Goal: Task Accomplishment & Management: Complete application form

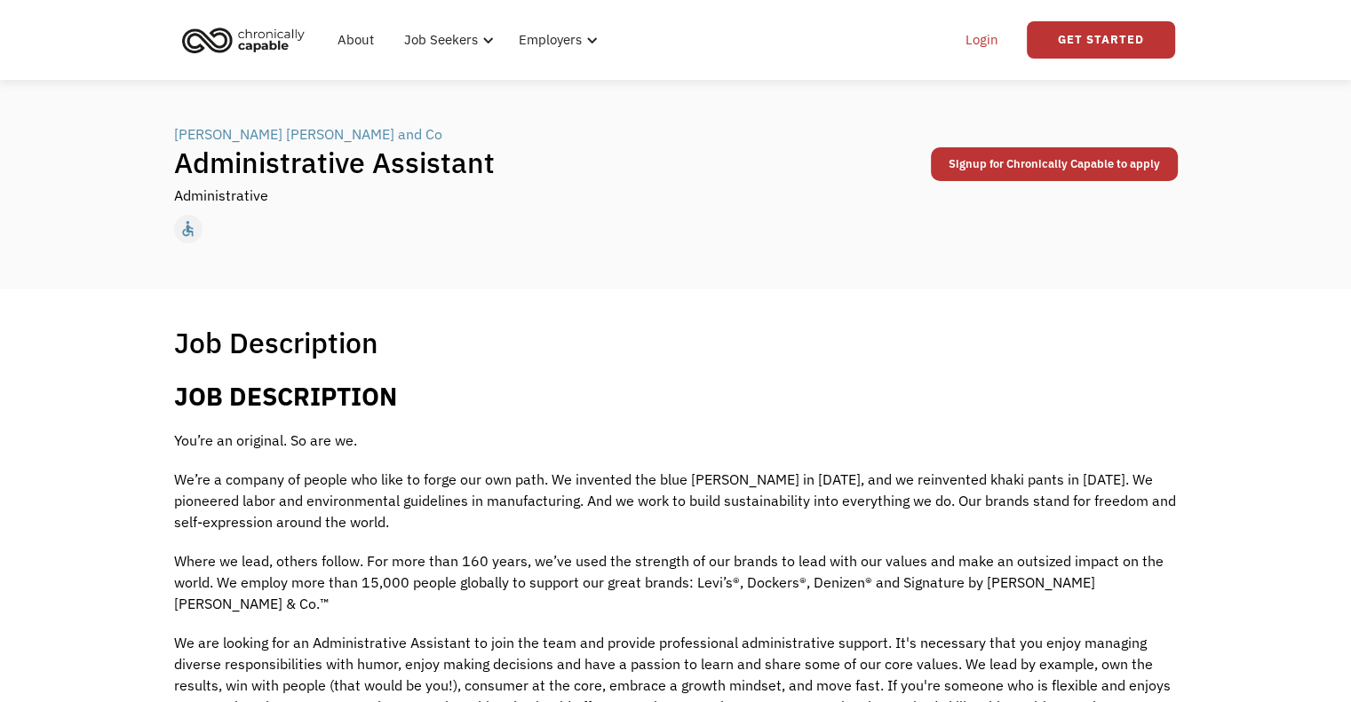
click at [984, 42] on link "Login" at bounding box center [982, 40] width 54 height 57
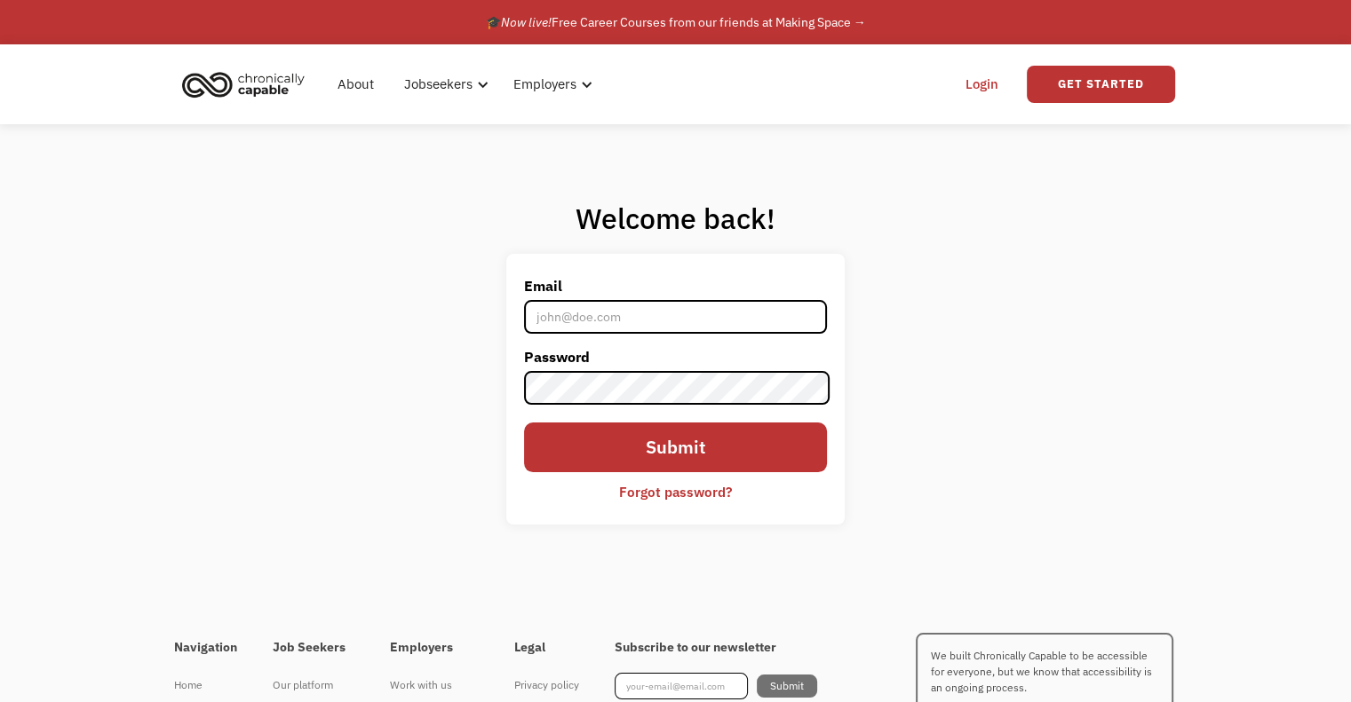
click at [590, 333] on input "Email" at bounding box center [675, 317] width 302 height 34
type input "[EMAIL_ADDRESS][DOMAIN_NAME]"
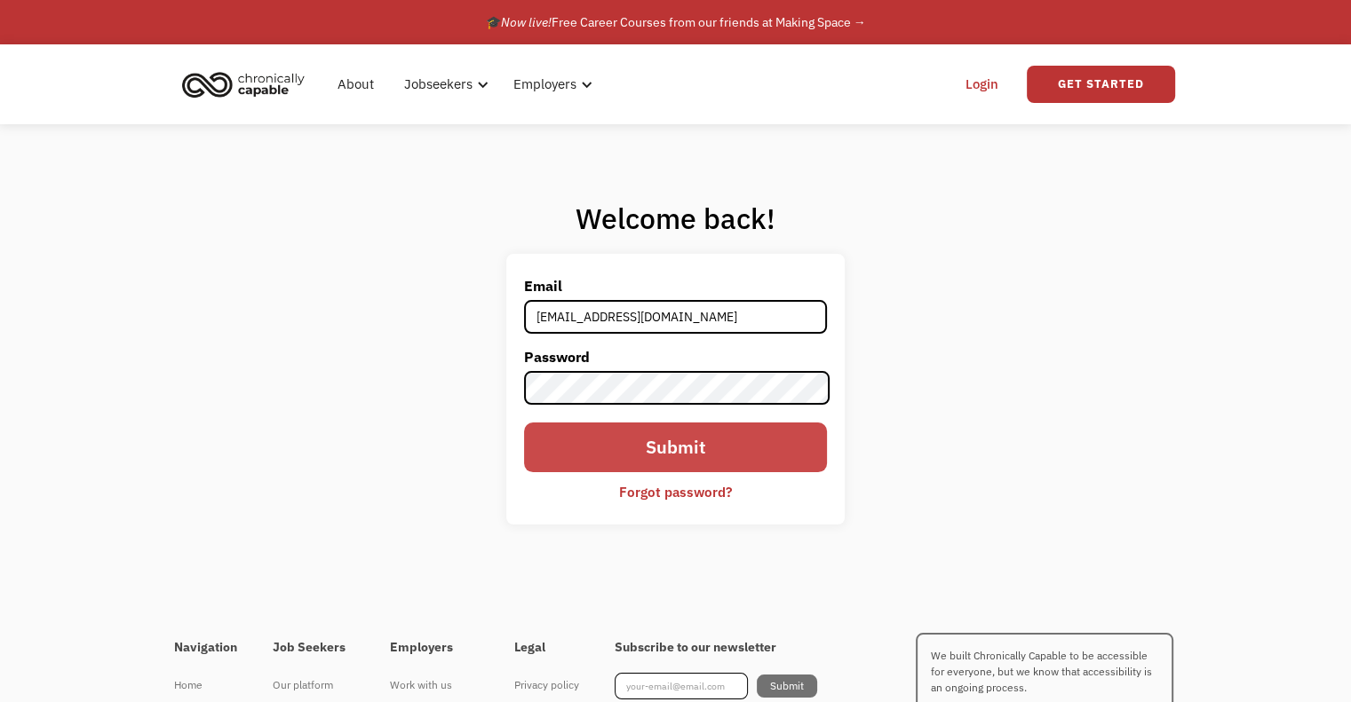
click at [612, 437] on input "Submit" at bounding box center [675, 448] width 302 height 50
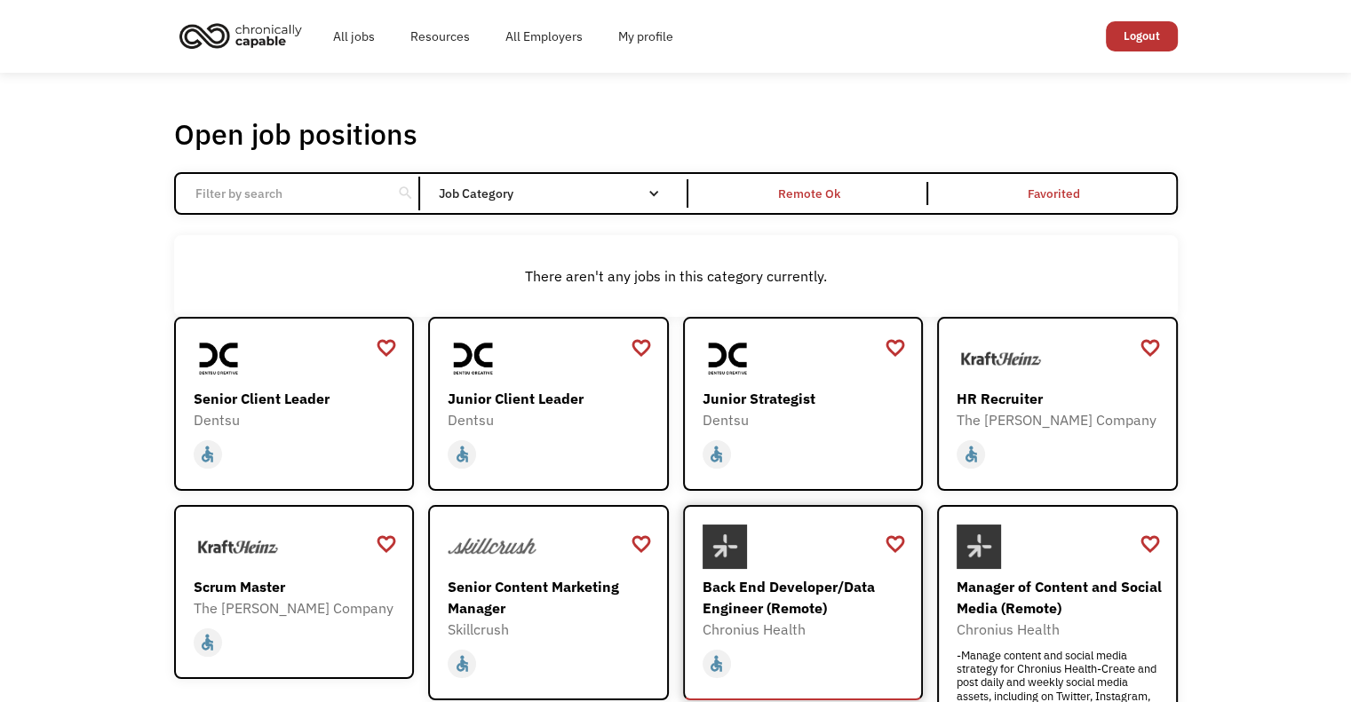
scroll to position [5, 0]
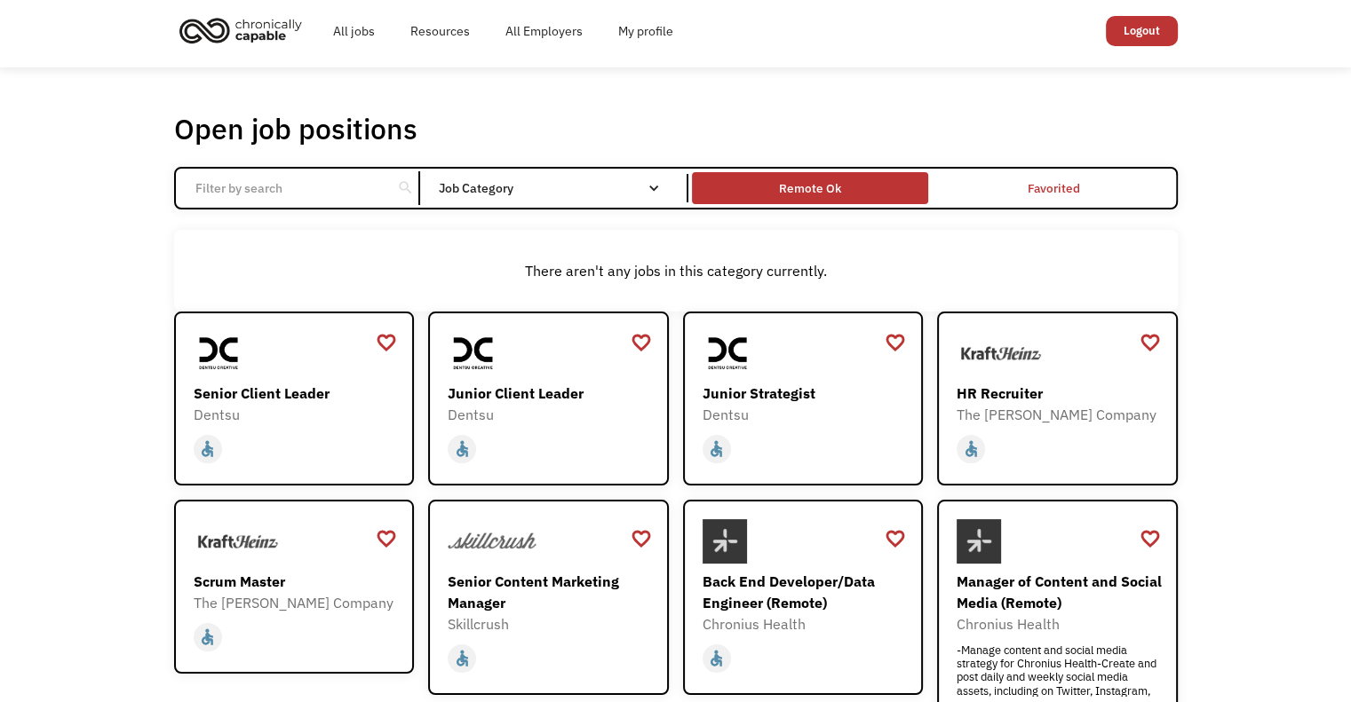
click at [783, 189] on div "Remote Ok" at bounding box center [810, 188] width 62 height 21
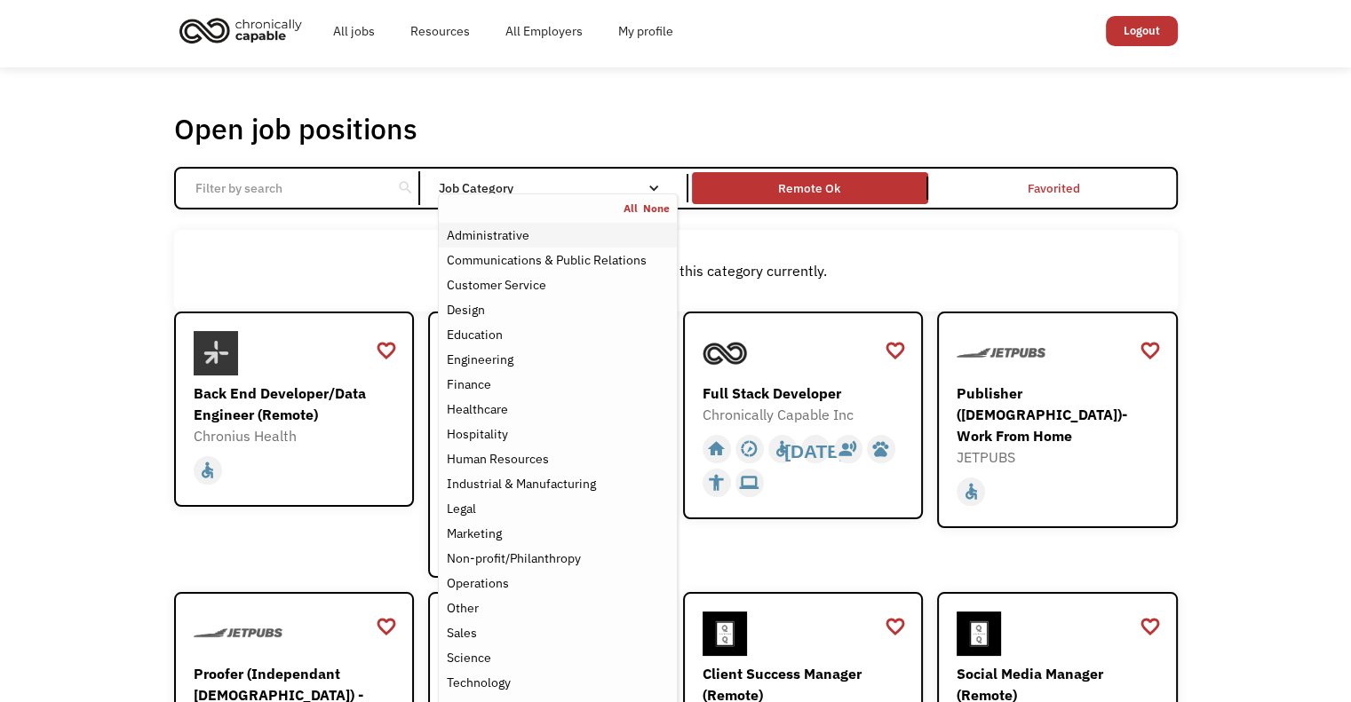
click at [598, 237] on div "Administrative" at bounding box center [557, 235] width 223 height 21
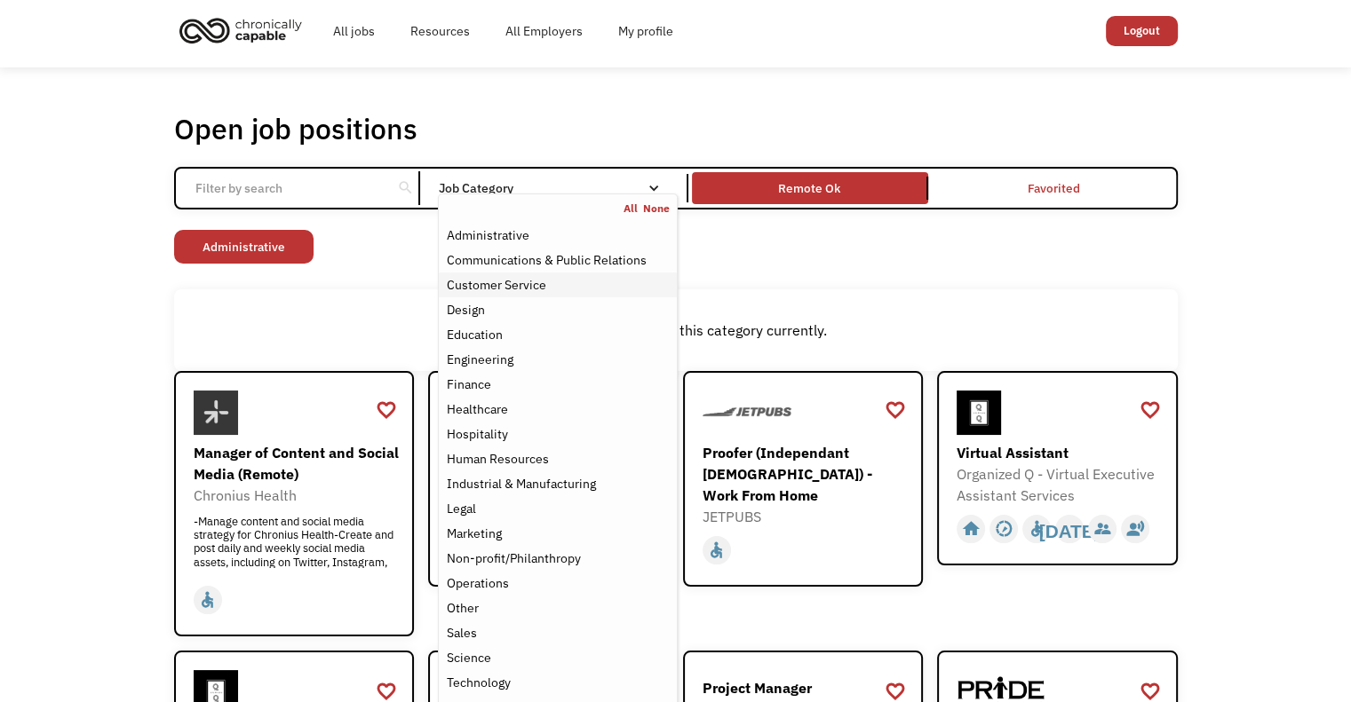
click at [569, 285] on div "Customer Service" at bounding box center [557, 284] width 223 height 21
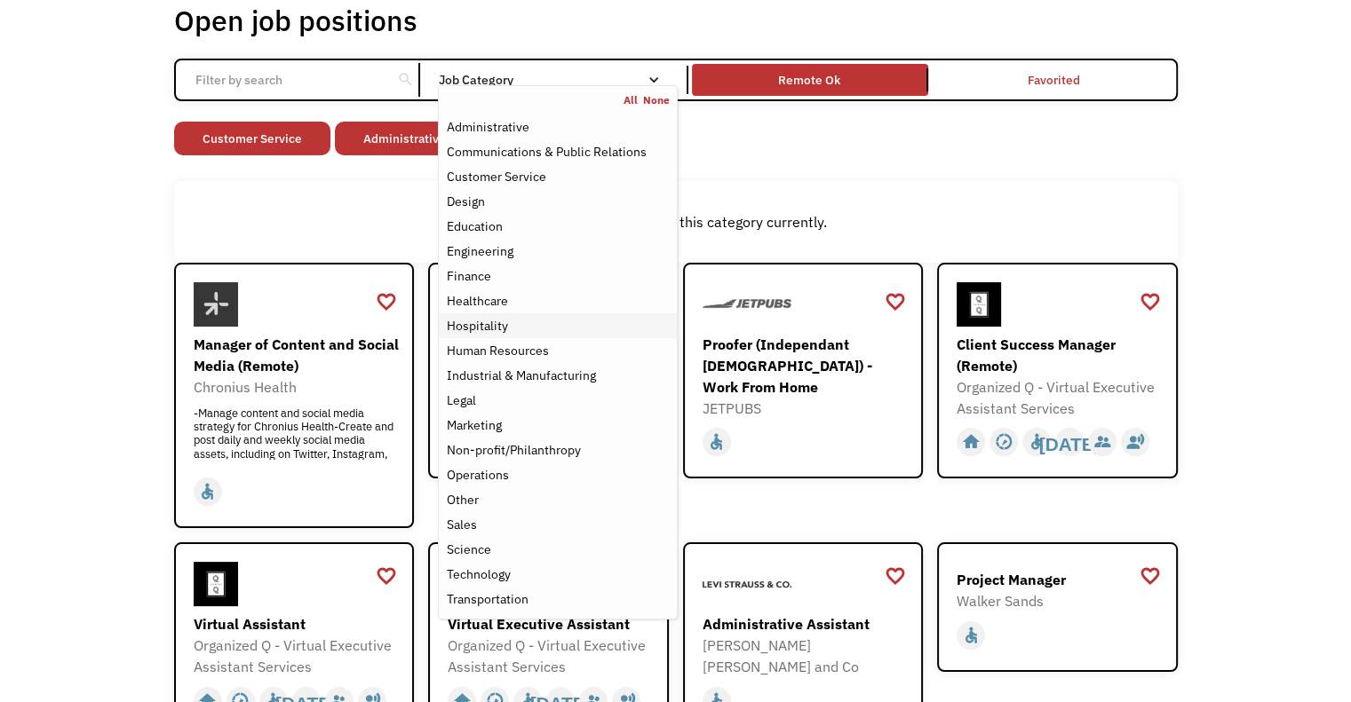
scroll to position [99, 0]
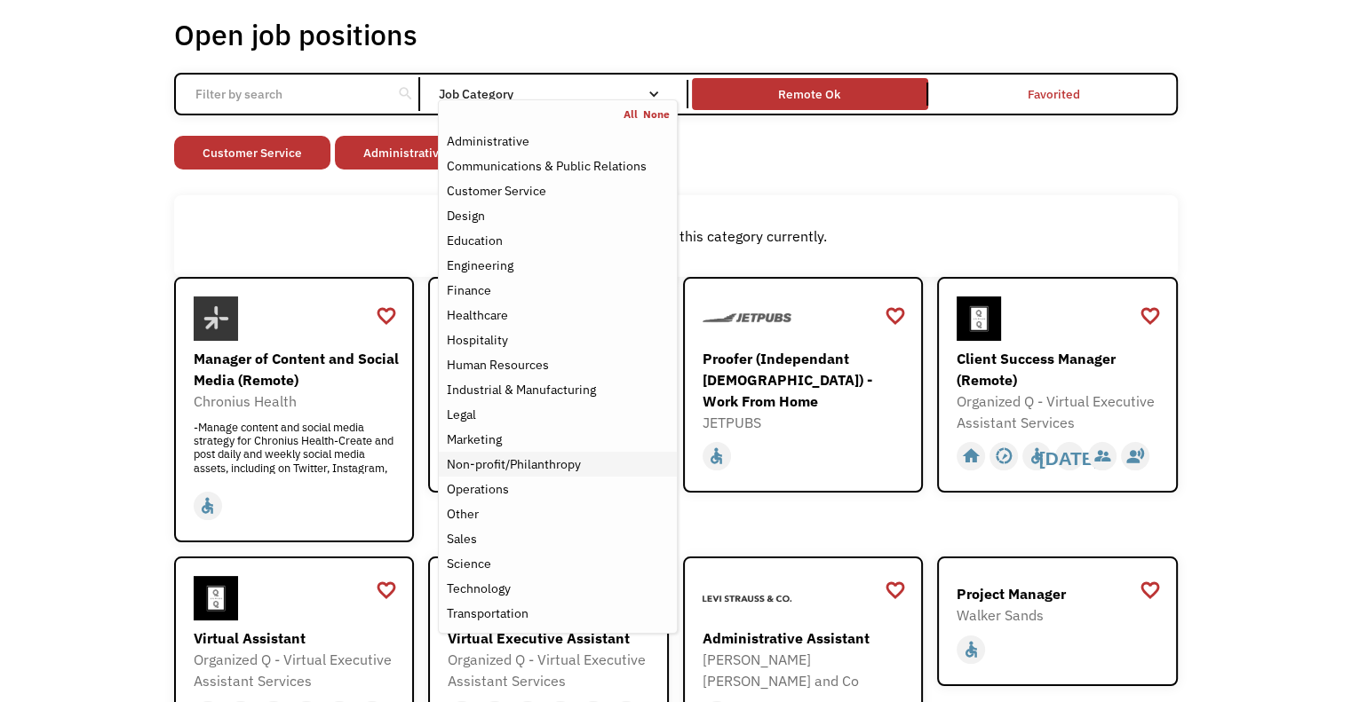
click at [544, 465] on div "Non-profit/Philanthropy" at bounding box center [513, 464] width 134 height 21
click at [540, 504] on div "Other" at bounding box center [557, 514] width 223 height 21
click at [502, 509] on div "Other" at bounding box center [557, 514] width 223 height 21
click at [0, 472] on div "Open job positions You have X liked items Search search Filter by category Admi…" at bounding box center [675, 530] width 1351 height 1115
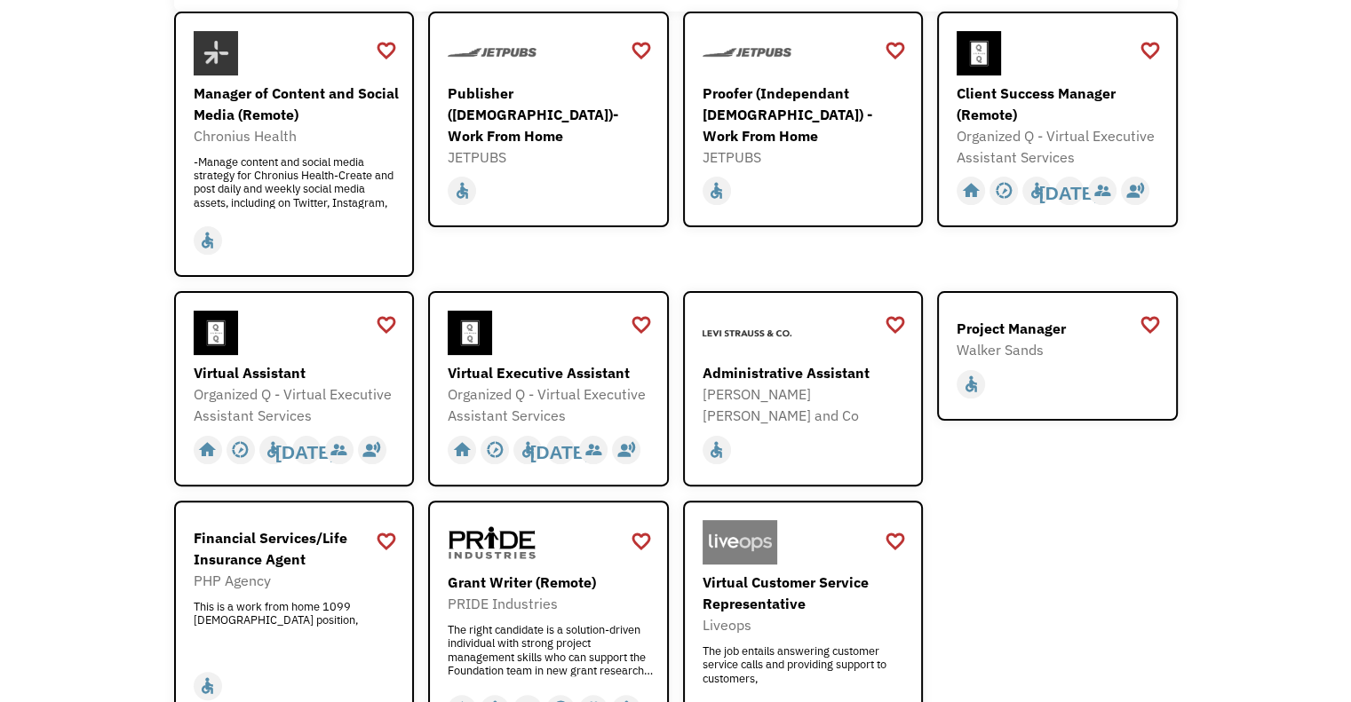
scroll to position [366, 0]
click at [805, 383] on div "[PERSON_NAME] [PERSON_NAME] and Co" at bounding box center [805, 404] width 206 height 43
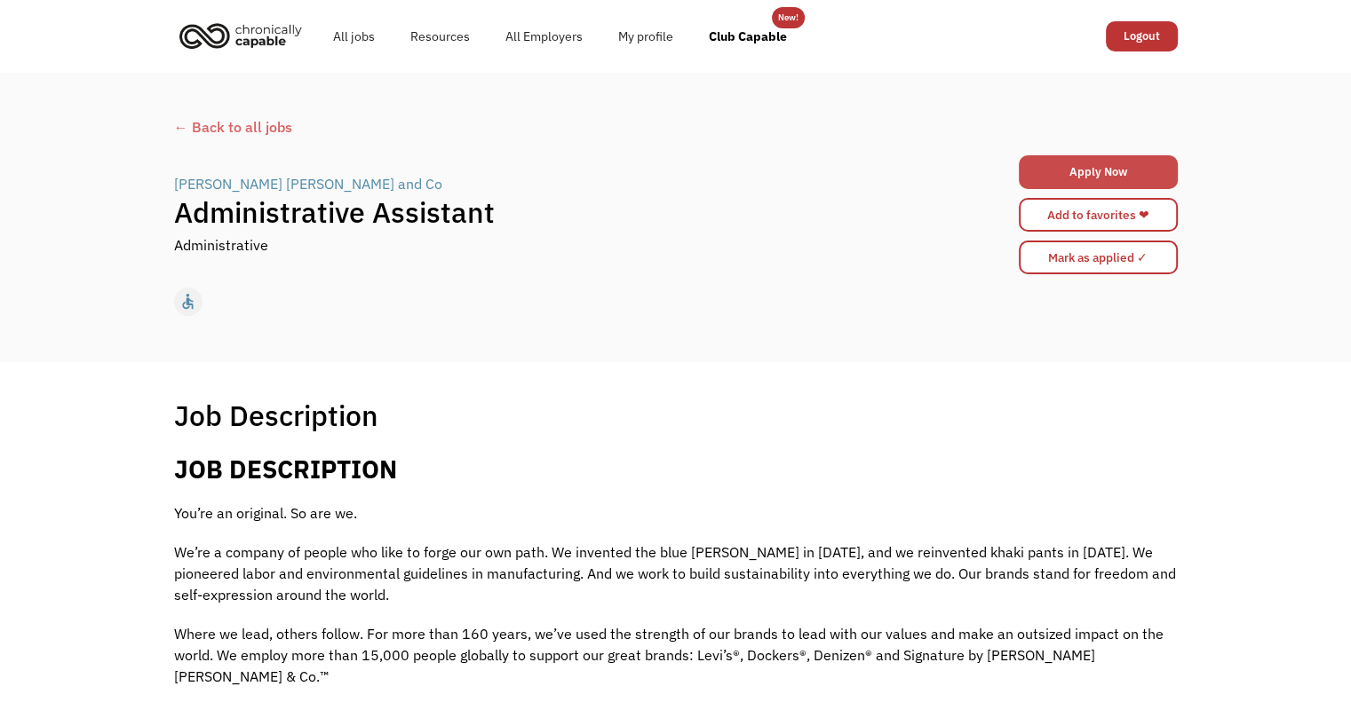
click at [1060, 168] on link "Apply Now" at bounding box center [1098, 172] width 159 height 34
